Goal: Task Accomplishment & Management: Use online tool/utility

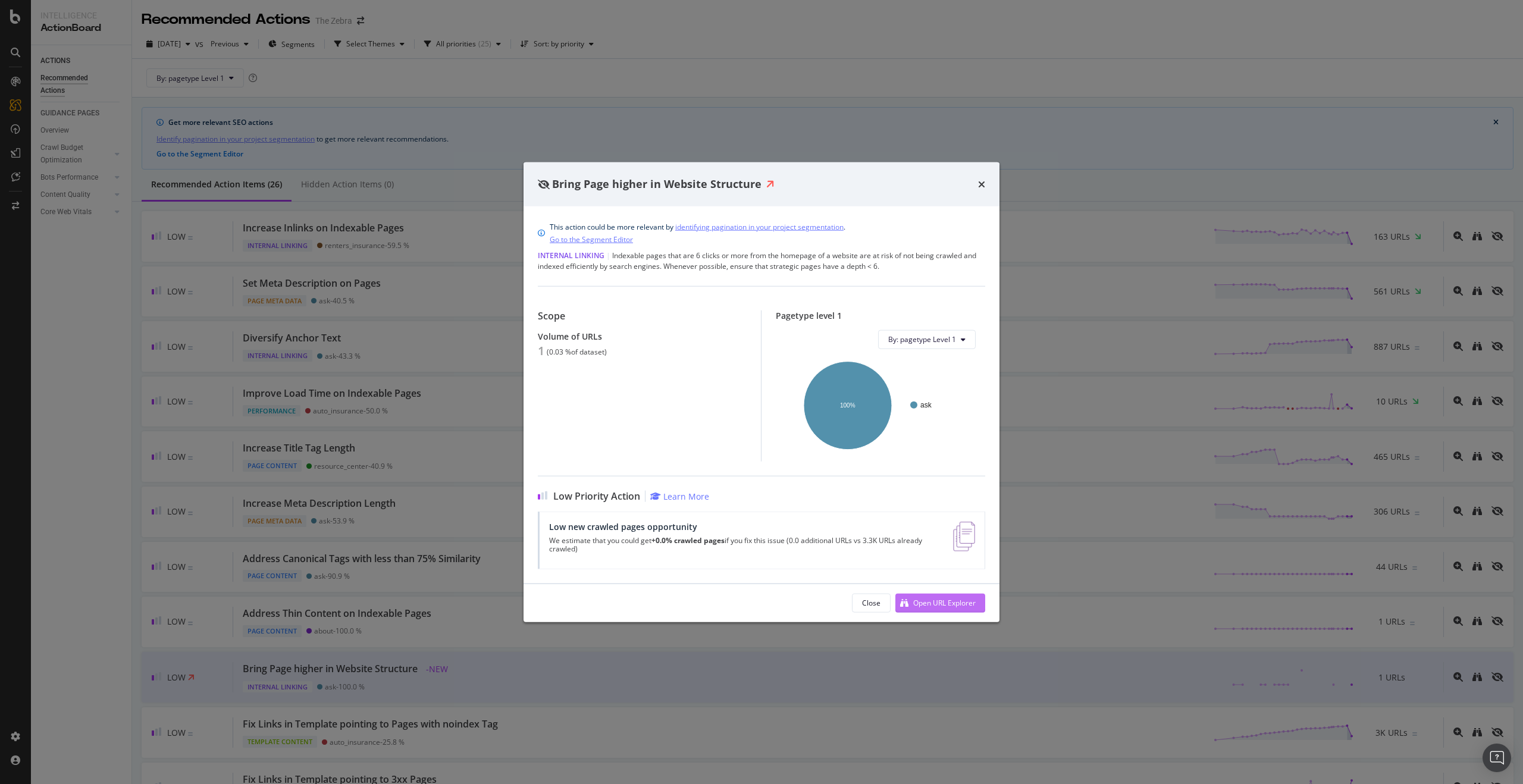
click at [915, 595] on div "Open URL Explorer" at bounding box center [935, 602] width 80 height 18
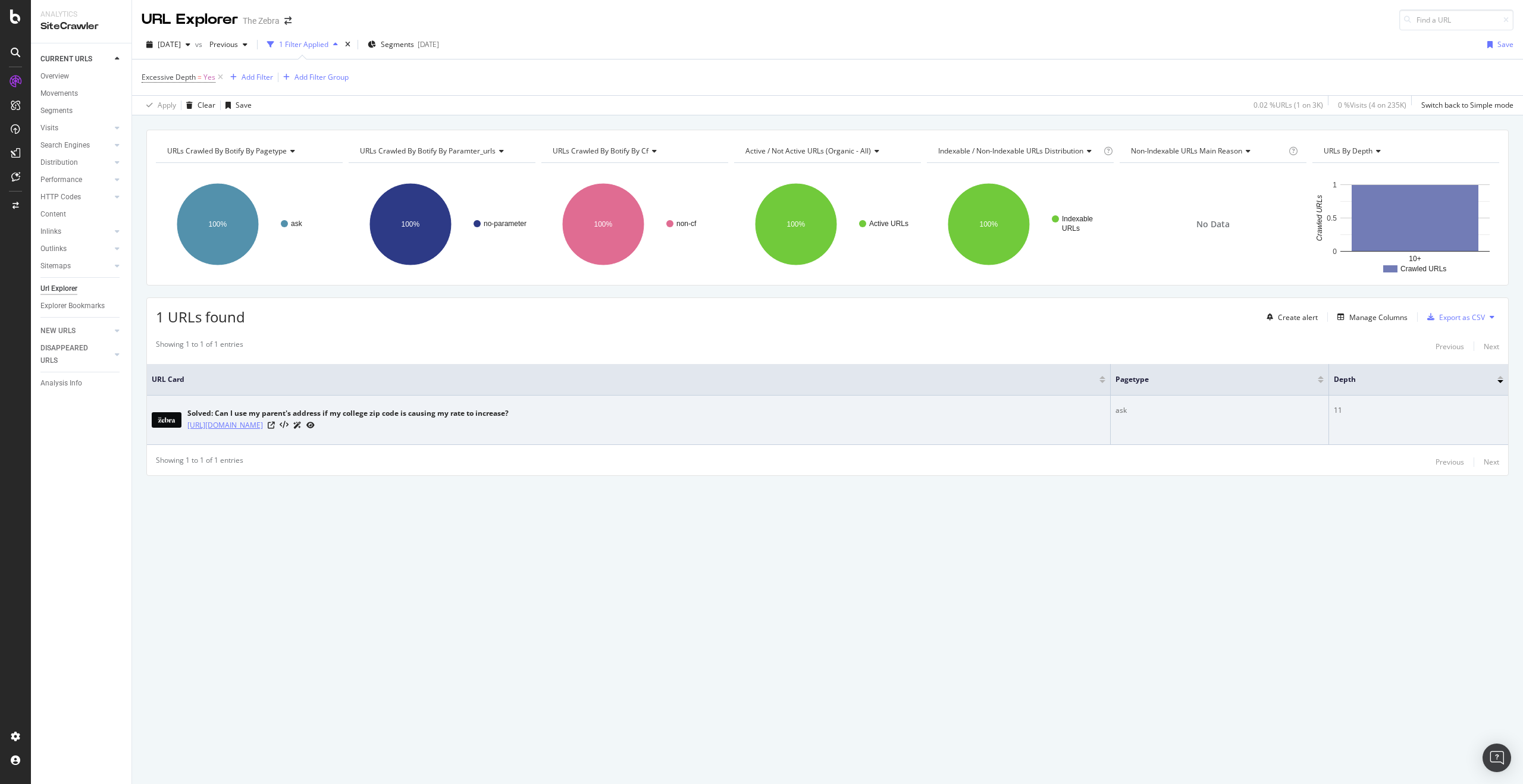
click at [263, 428] on link "https://www.thezebra.com/ask/can-use-parents-address-college-zip-code-causing-r…" at bounding box center [225, 425] width 76 height 12
